Goal: Task Accomplishment & Management: Manage account settings

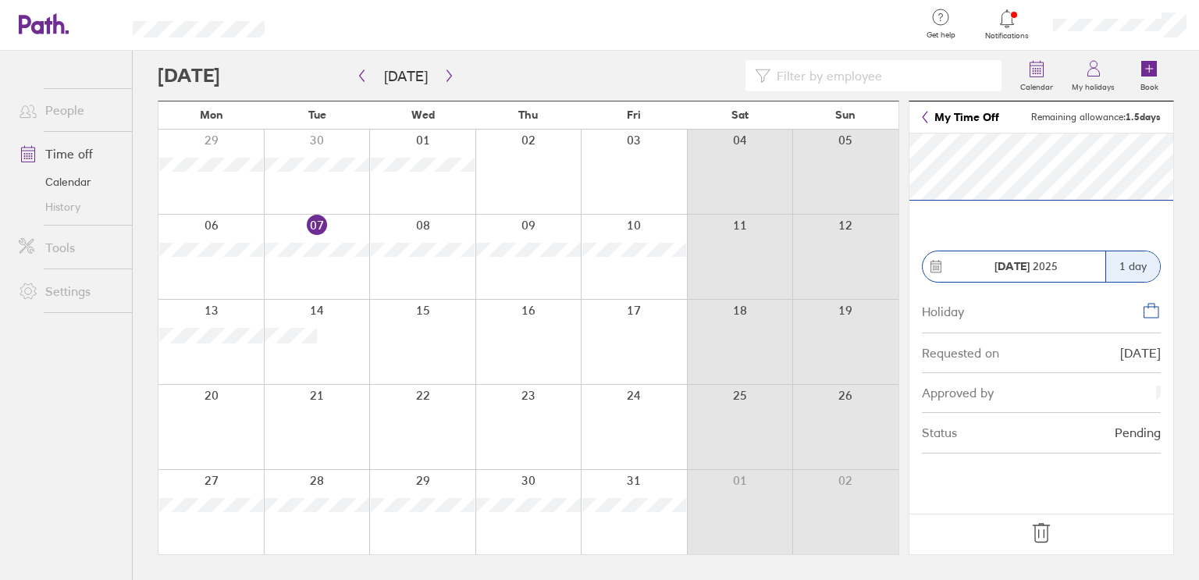
click at [1049, 532] on icon at bounding box center [1041, 533] width 25 height 25
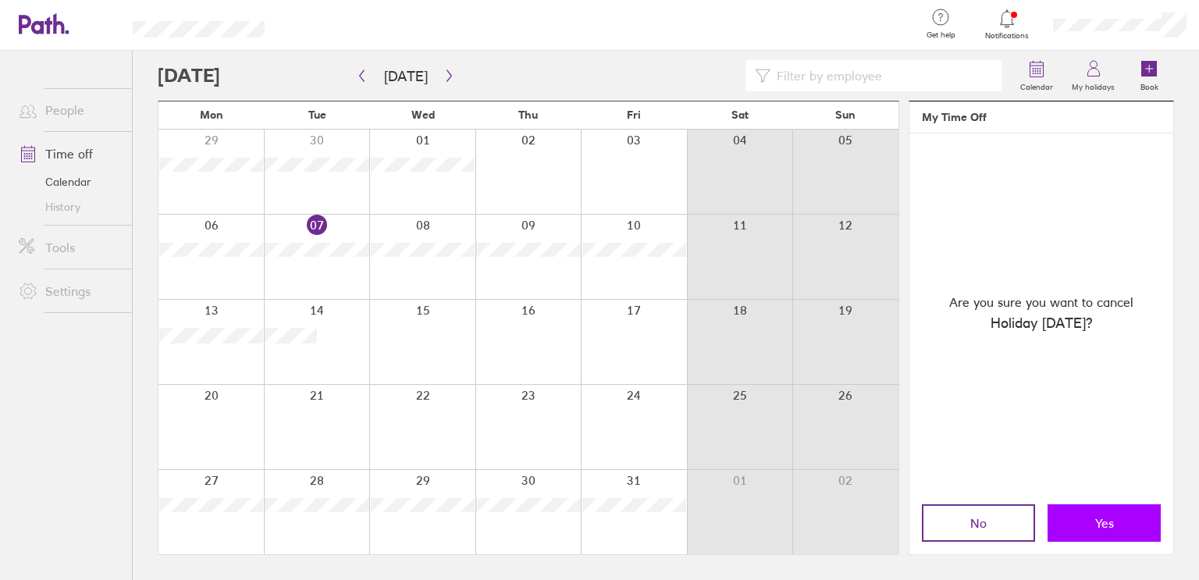
click at [1101, 523] on span "Yes" at bounding box center [1105, 523] width 19 height 14
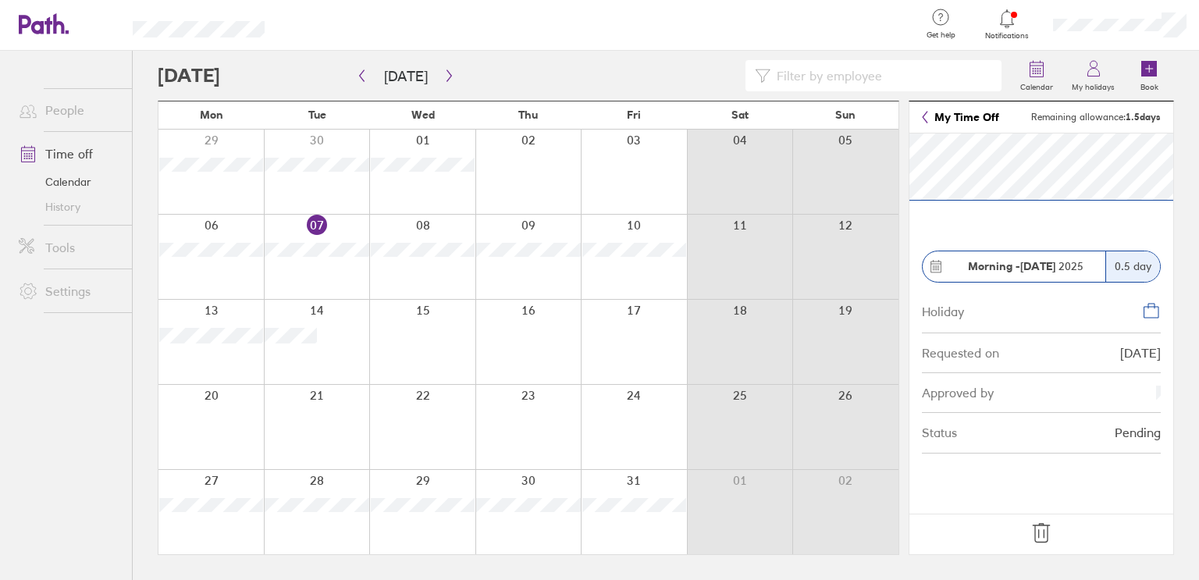
click at [1038, 529] on icon at bounding box center [1041, 533] width 25 height 25
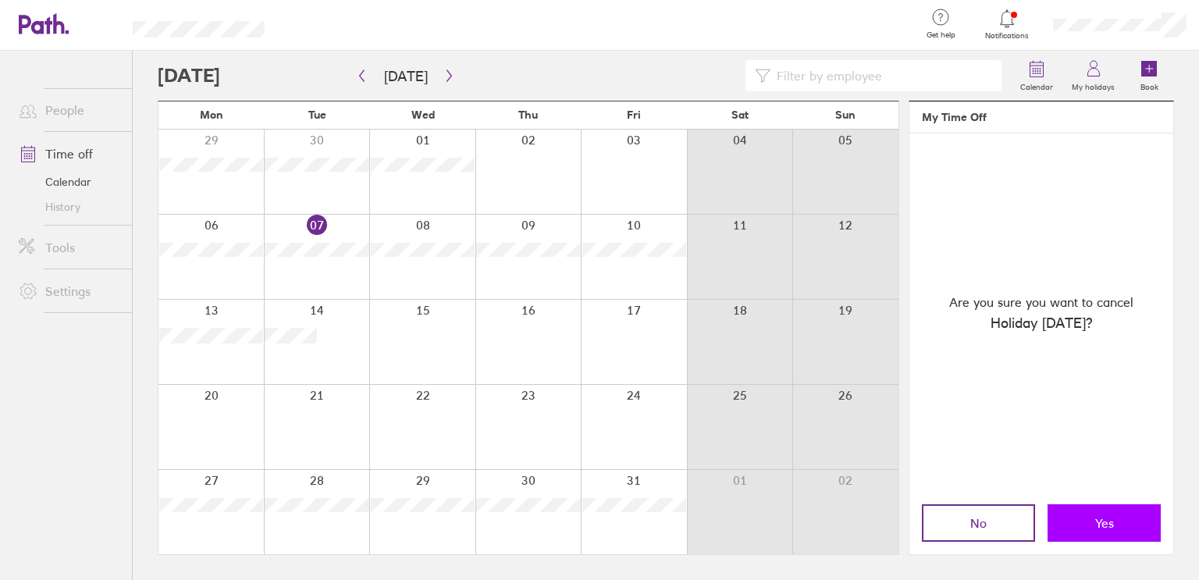
click at [1103, 519] on span "Yes" at bounding box center [1105, 523] width 19 height 14
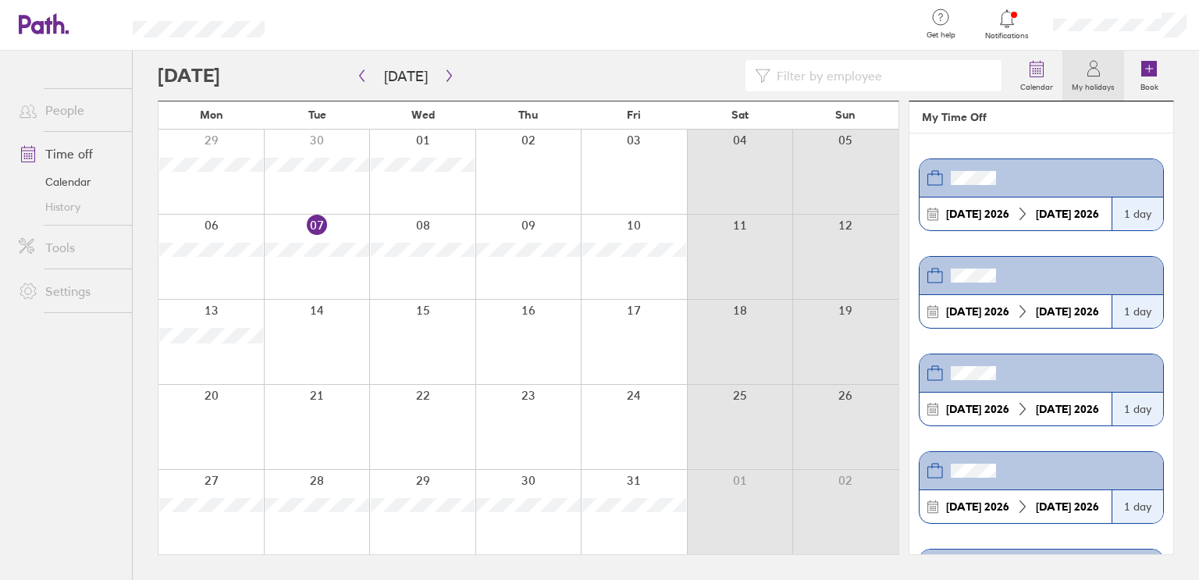
click at [1008, 27] on icon at bounding box center [1006, 18] width 13 height 18
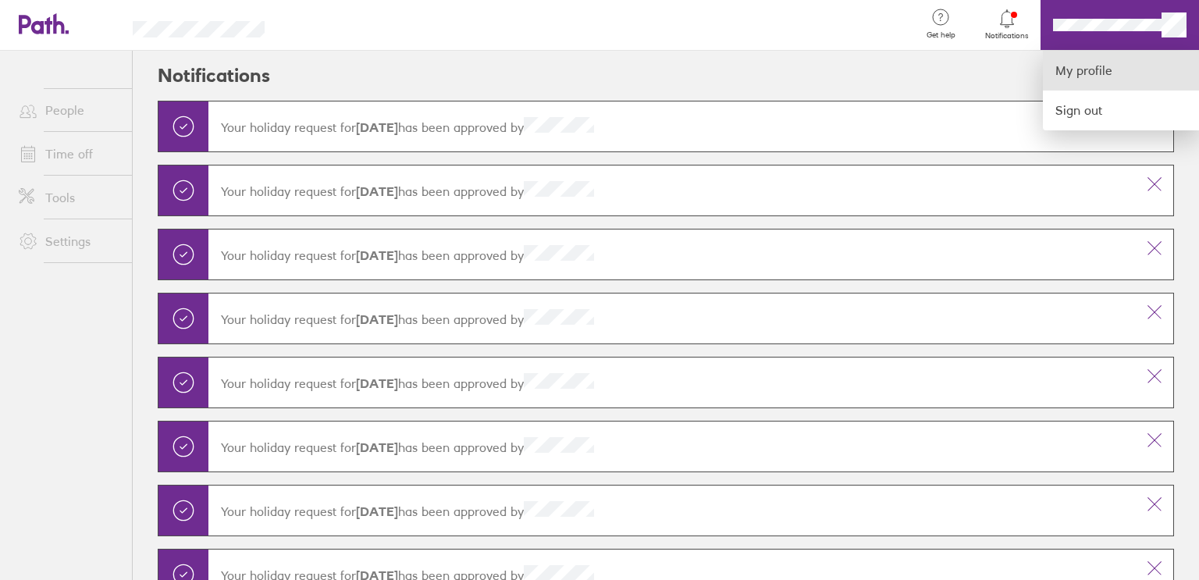
click at [1079, 69] on link "My profile" at bounding box center [1121, 71] width 156 height 40
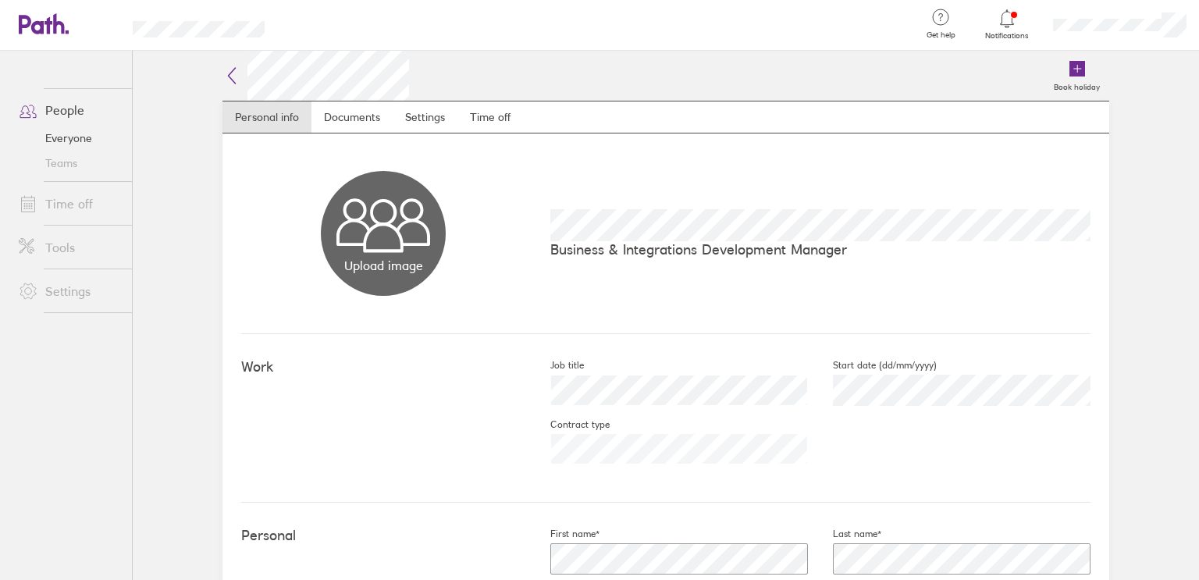
click at [75, 201] on link "Time off" at bounding box center [69, 203] width 126 height 31
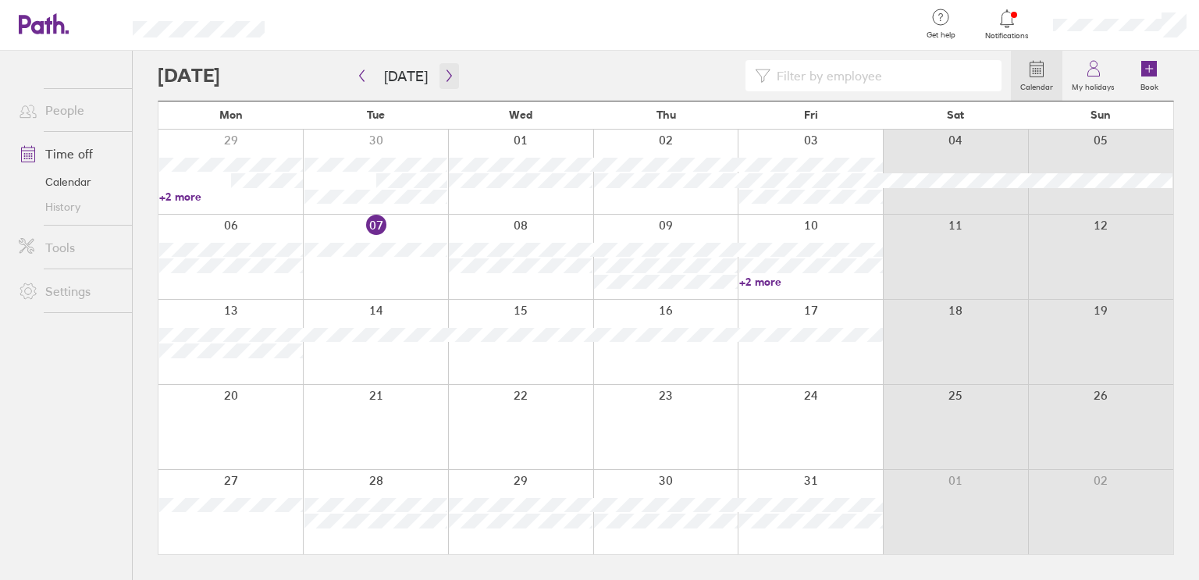
click at [444, 79] on icon "button" at bounding box center [450, 75] width 12 height 12
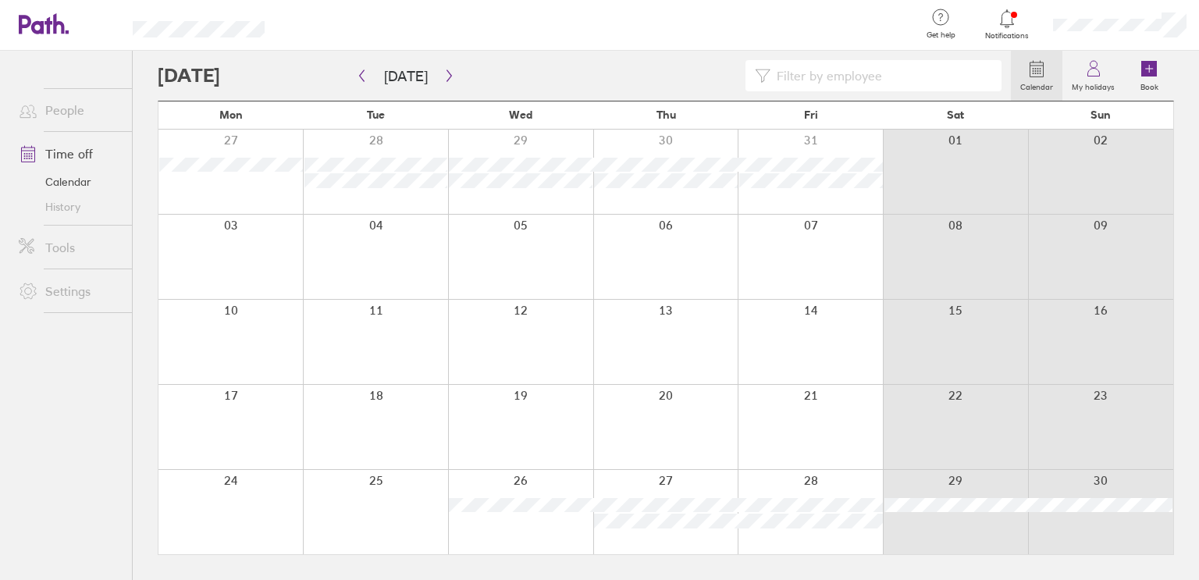
click at [701, 484] on div at bounding box center [665, 512] width 145 height 84
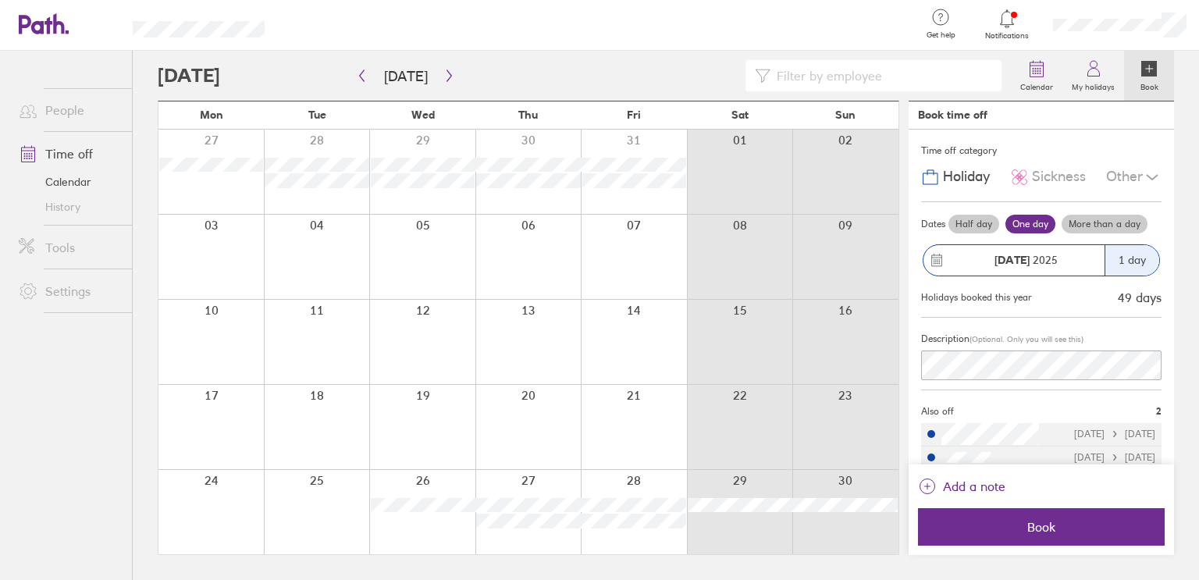
click at [968, 228] on label "Half day" at bounding box center [974, 224] width 51 height 19
click at [0, 0] on input "Half day" at bounding box center [0, 0] width 0 height 0
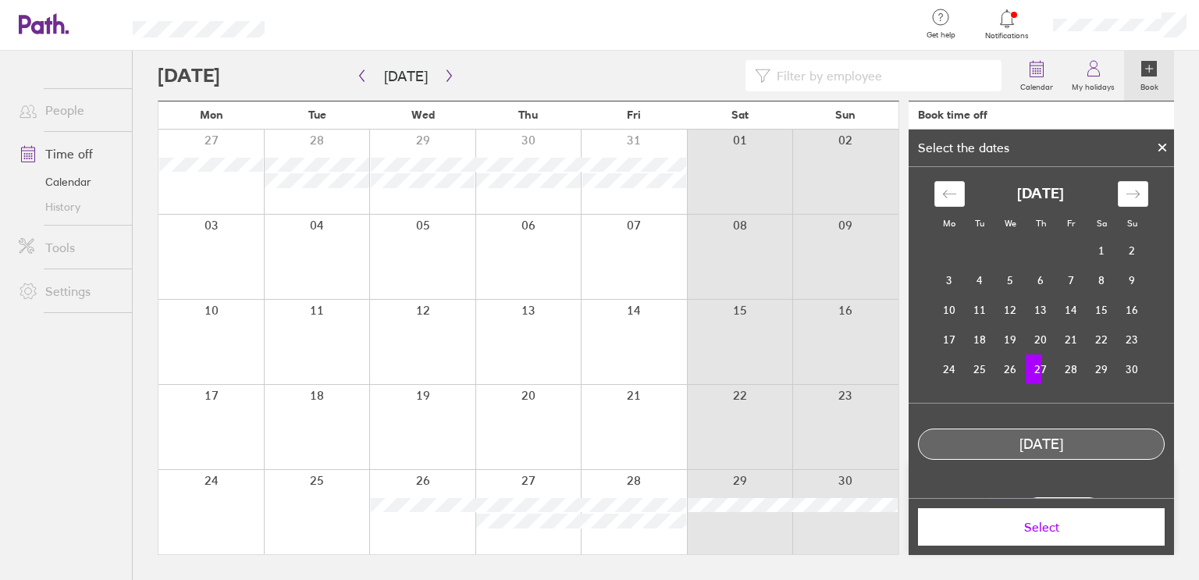
scroll to position [30, 0]
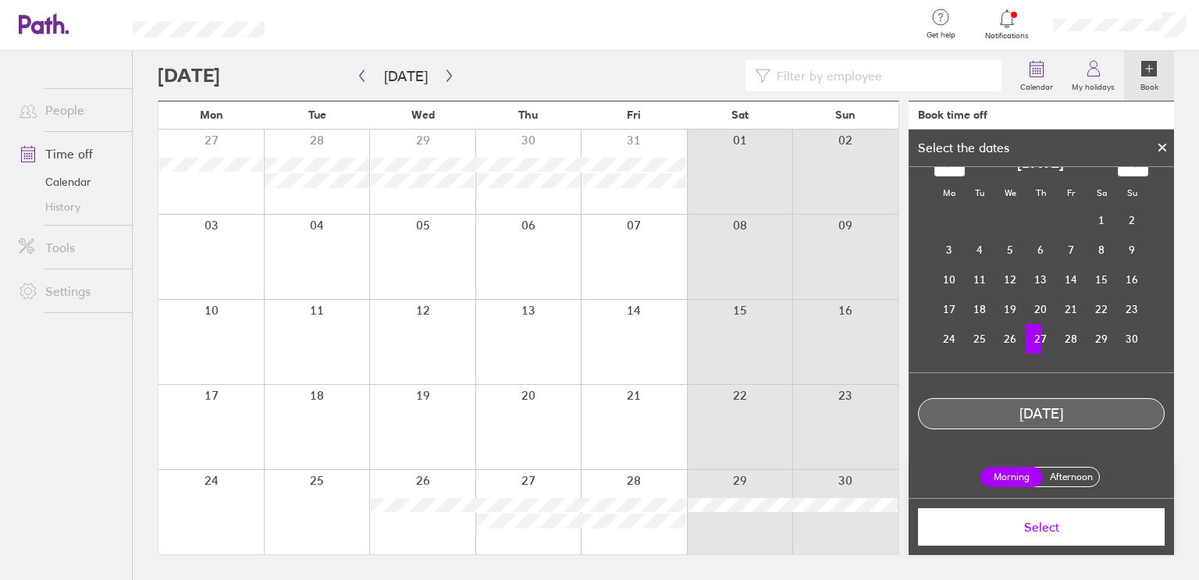
click at [1064, 478] on label "Afternoon" at bounding box center [1071, 477] width 62 height 19
click at [0, 0] on input "Afternoon" at bounding box center [0, 0] width 0 height 0
click at [1013, 479] on label "Morning" at bounding box center [1012, 477] width 62 height 19
click at [0, 0] on input "Morning" at bounding box center [0, 0] width 0 height 0
click at [1052, 526] on span "Select" at bounding box center [1041, 527] width 225 height 14
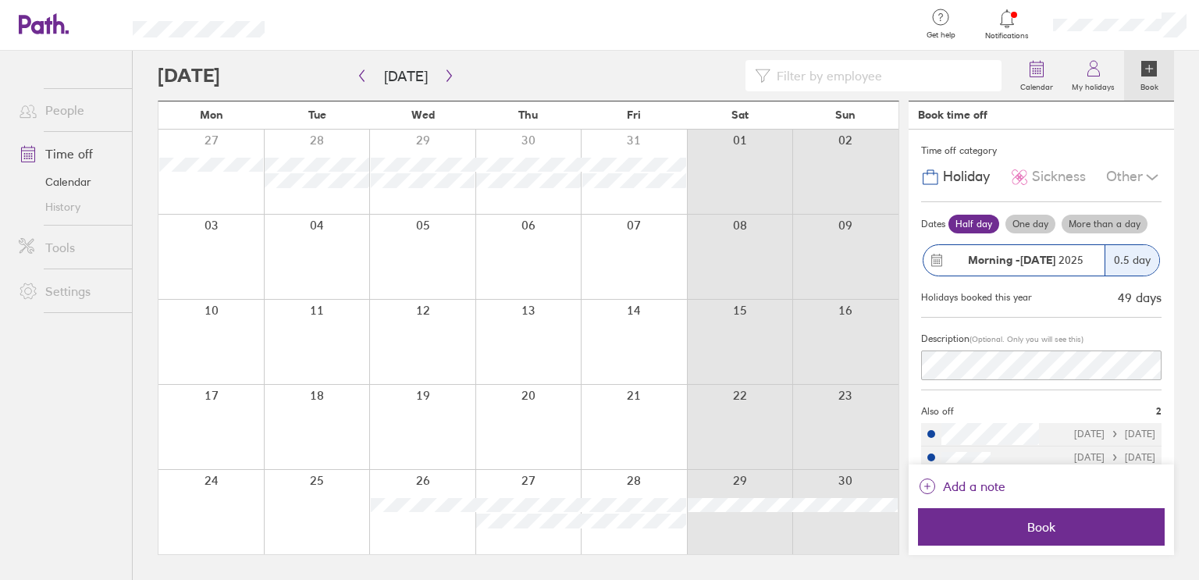
click at [652, 485] on div at bounding box center [634, 512] width 106 height 84
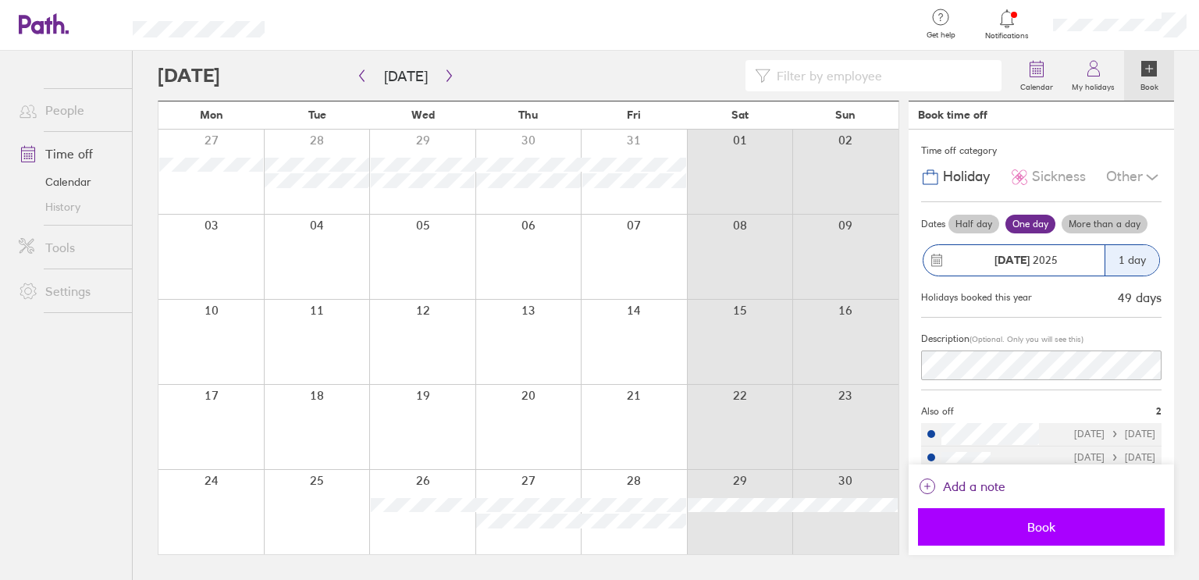
click at [1031, 530] on span "Book" at bounding box center [1041, 527] width 225 height 14
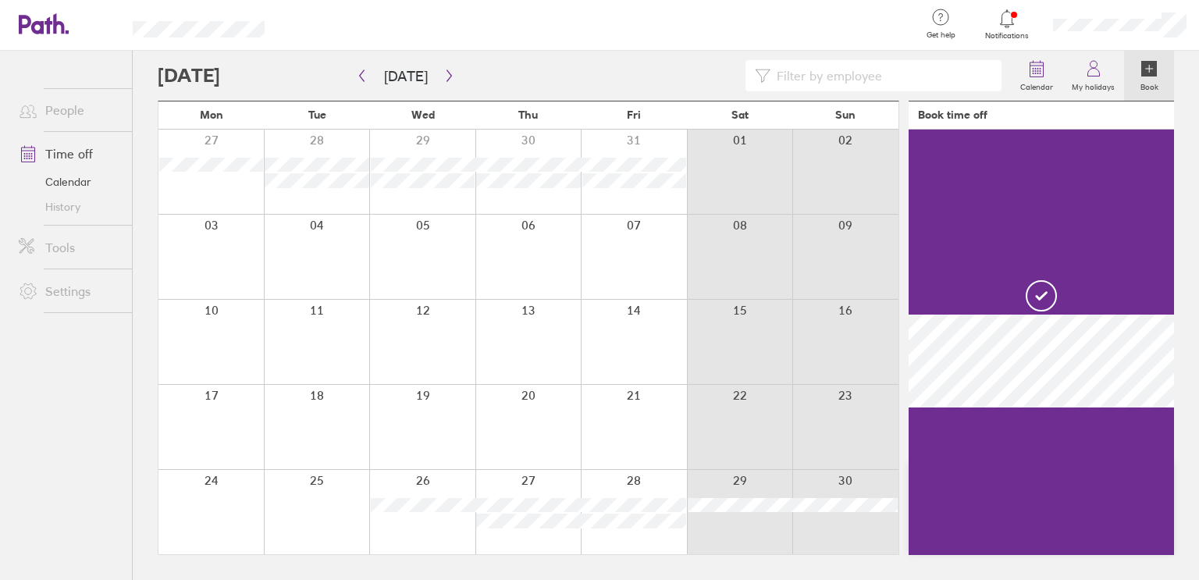
click at [653, 478] on div at bounding box center [634, 512] width 106 height 84
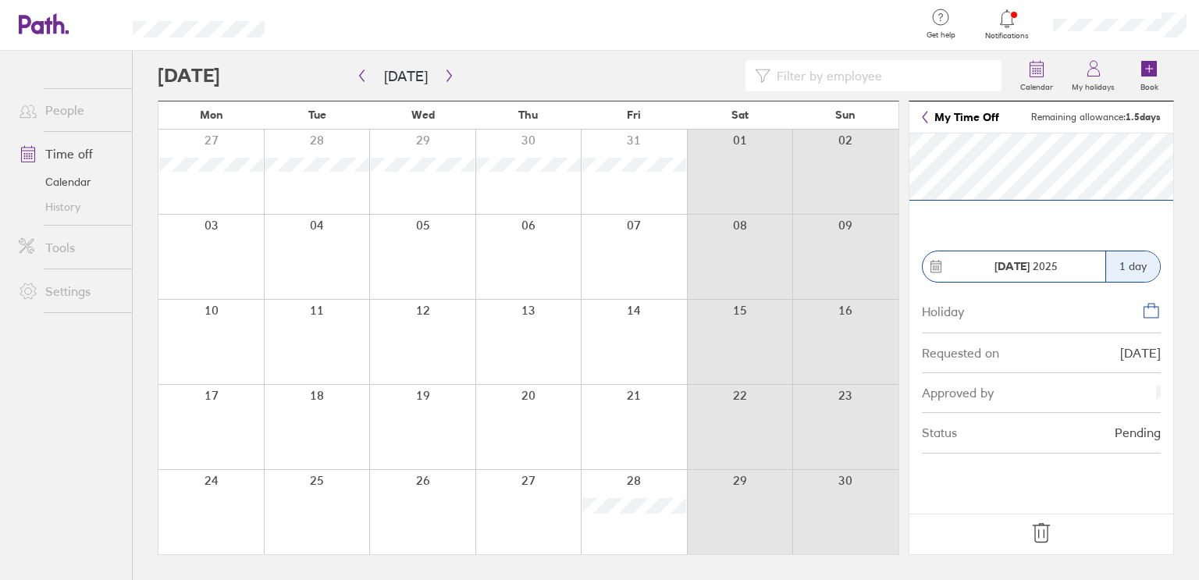
click at [531, 513] on div at bounding box center [529, 512] width 106 height 84
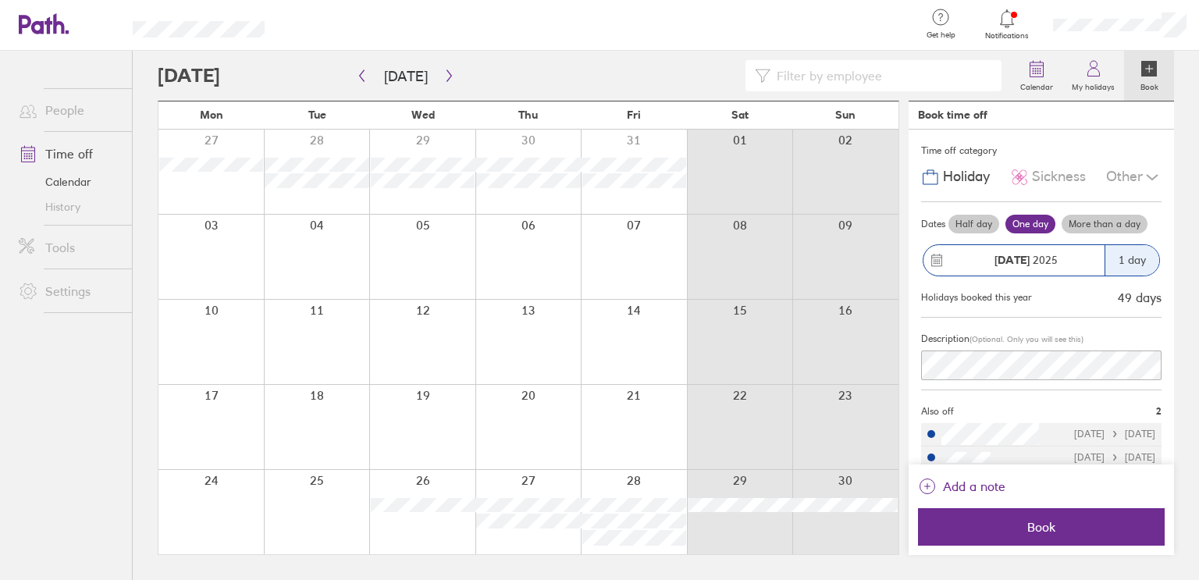
click at [540, 545] on div at bounding box center [529, 512] width 106 height 84
click at [964, 226] on label "Half day" at bounding box center [974, 224] width 51 height 19
click at [0, 0] on input "Half day" at bounding box center [0, 0] width 0 height 0
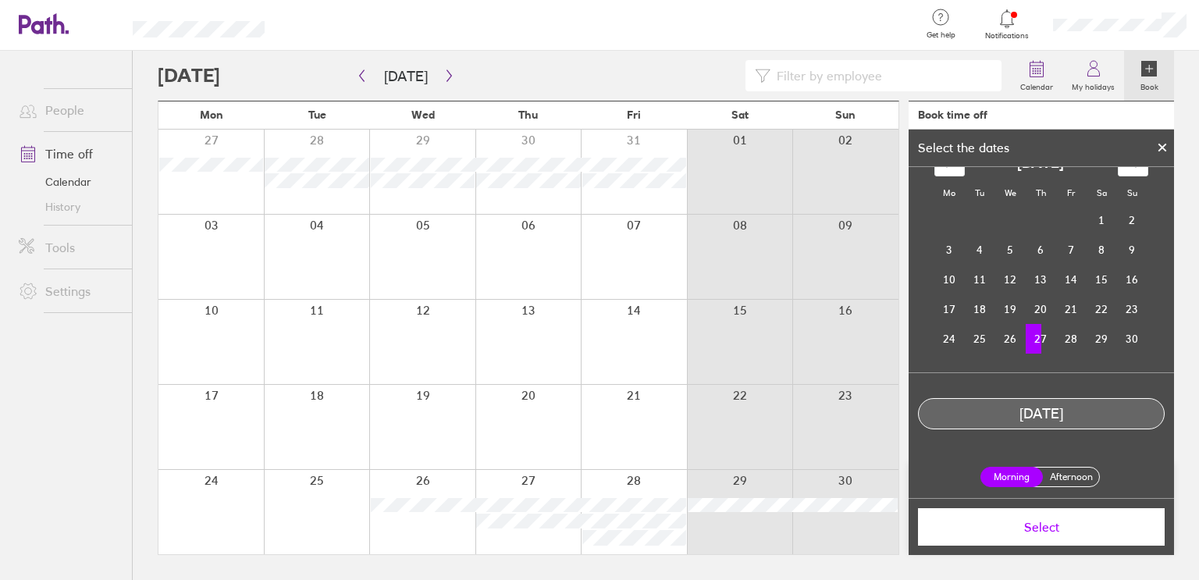
scroll to position [30, 0]
click at [1039, 533] on span "Select" at bounding box center [1041, 527] width 225 height 14
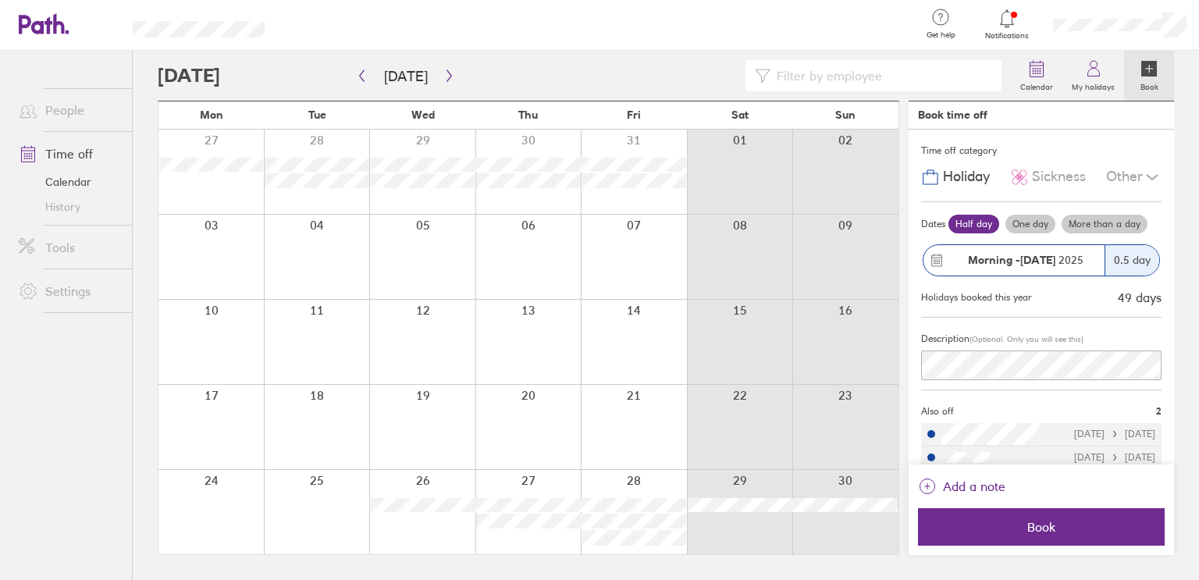
click at [1039, 533] on span "Book" at bounding box center [1041, 527] width 225 height 14
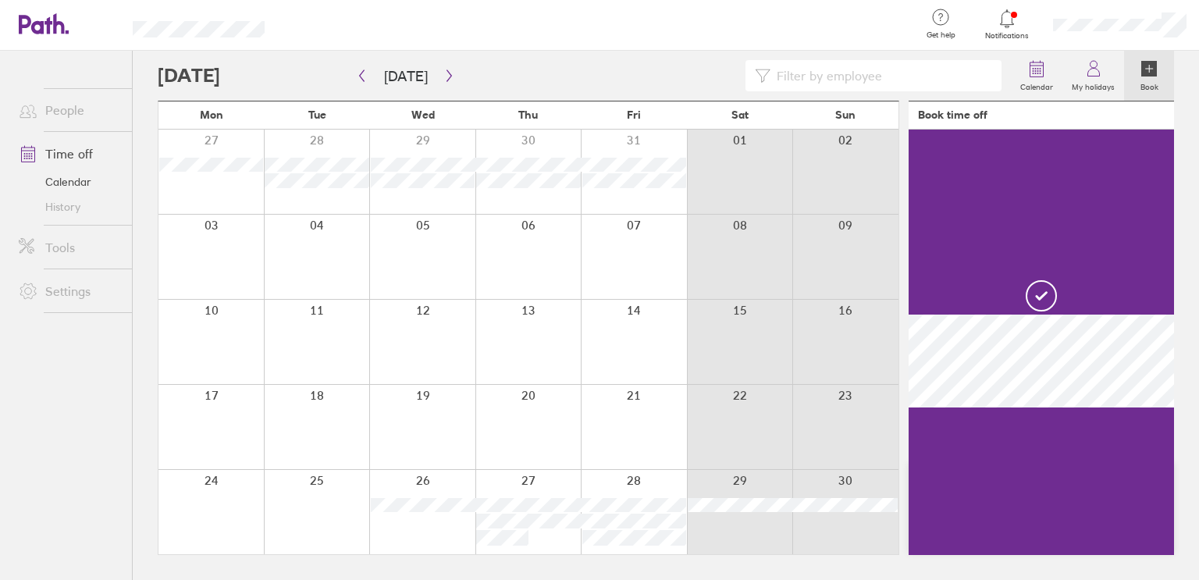
click at [69, 151] on link "Time off" at bounding box center [69, 153] width 126 height 31
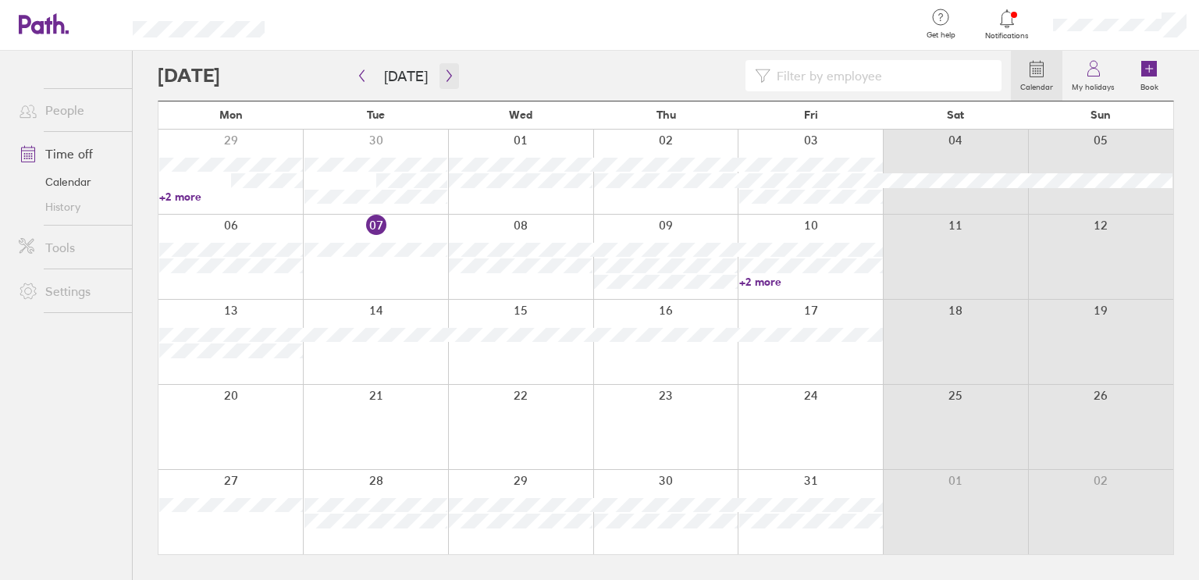
click at [444, 77] on icon "button" at bounding box center [450, 75] width 12 height 12
